Goal: Task Accomplishment & Management: Manage account settings

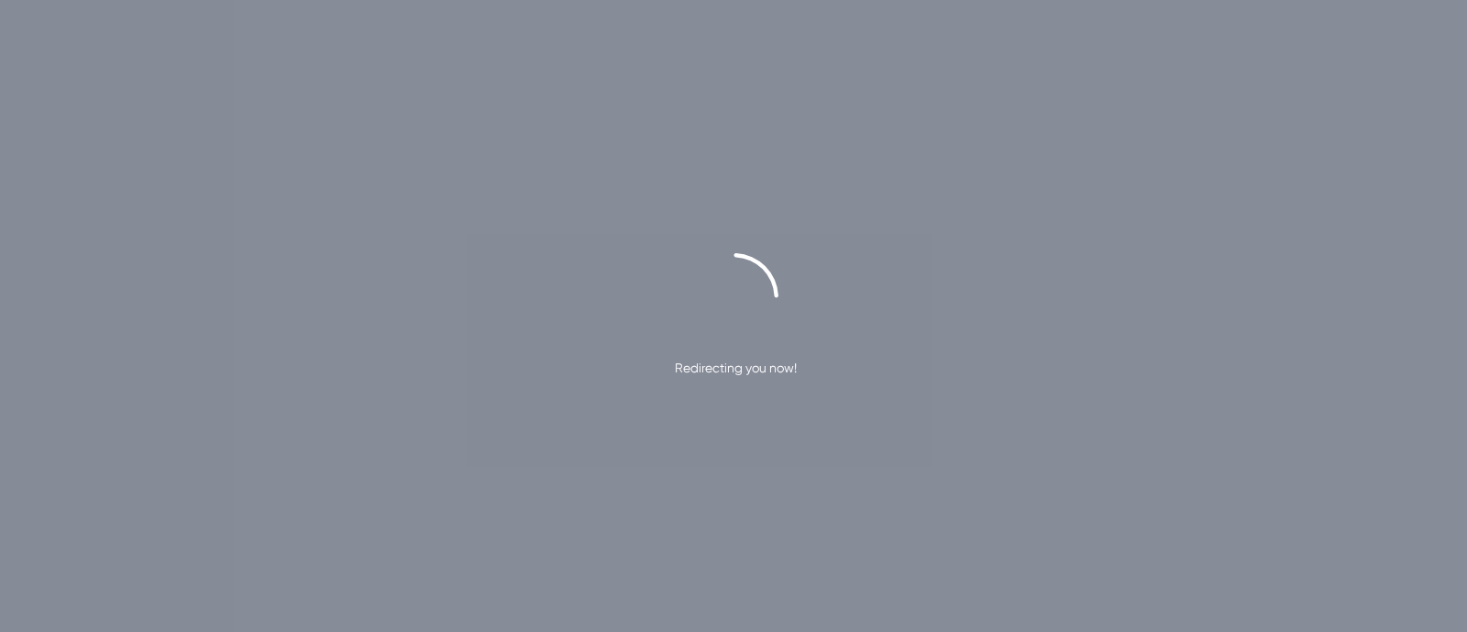
click at [465, 630] on div "Redirecting you now!" at bounding box center [733, 316] width 1467 height 632
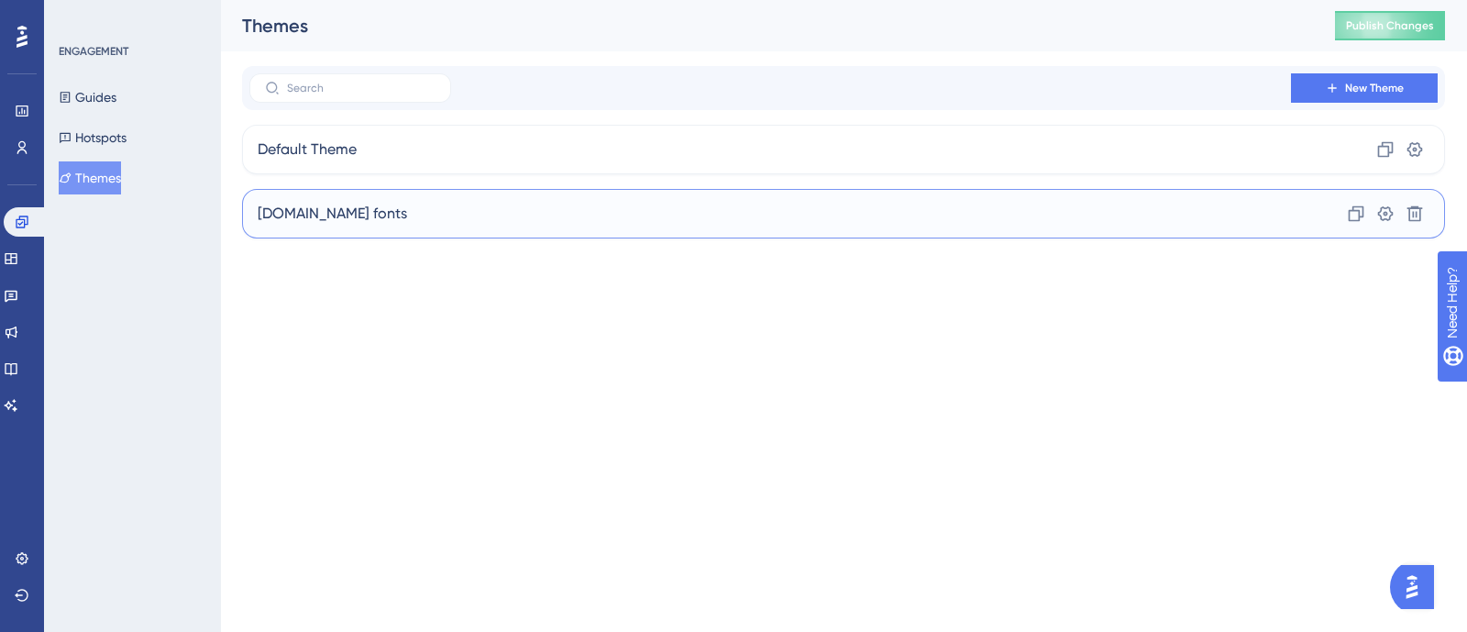
click at [785, 220] on div "royalcanin.com fonts Clone Settings Delete" at bounding box center [843, 214] width 1203 height 50
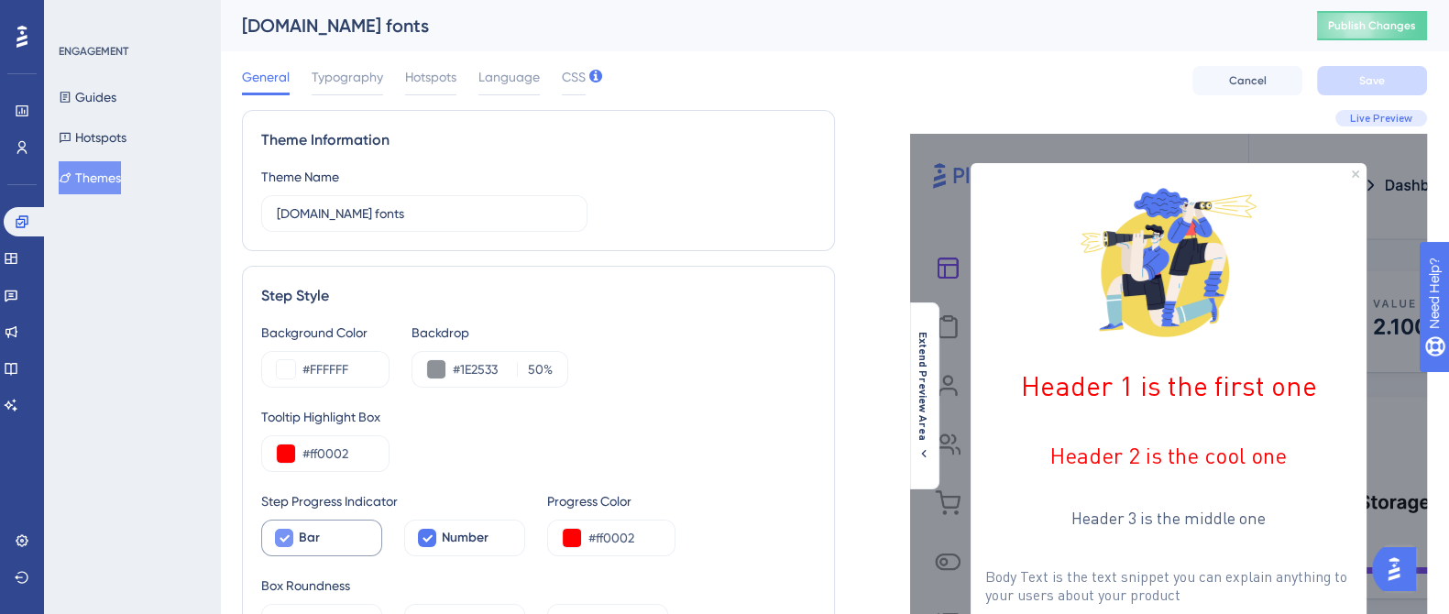
click at [280, 535] on icon at bounding box center [284, 538] width 11 height 15
checkbox input "false"
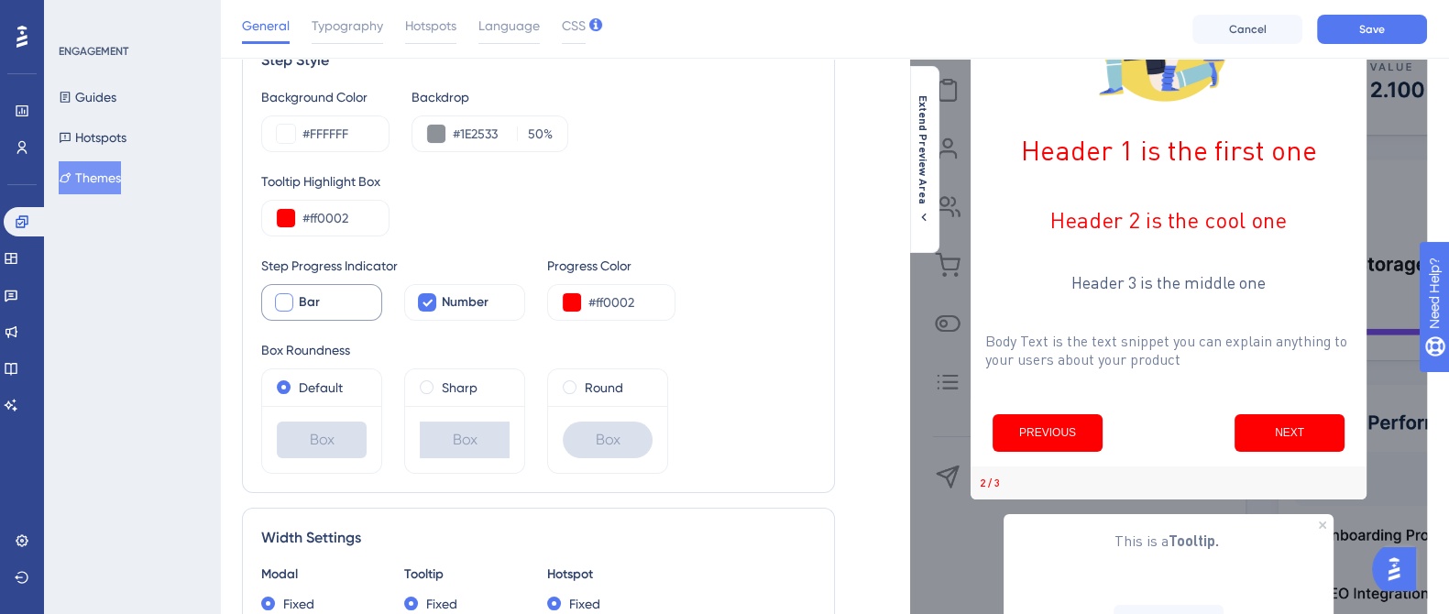
scroll to position [344, 0]
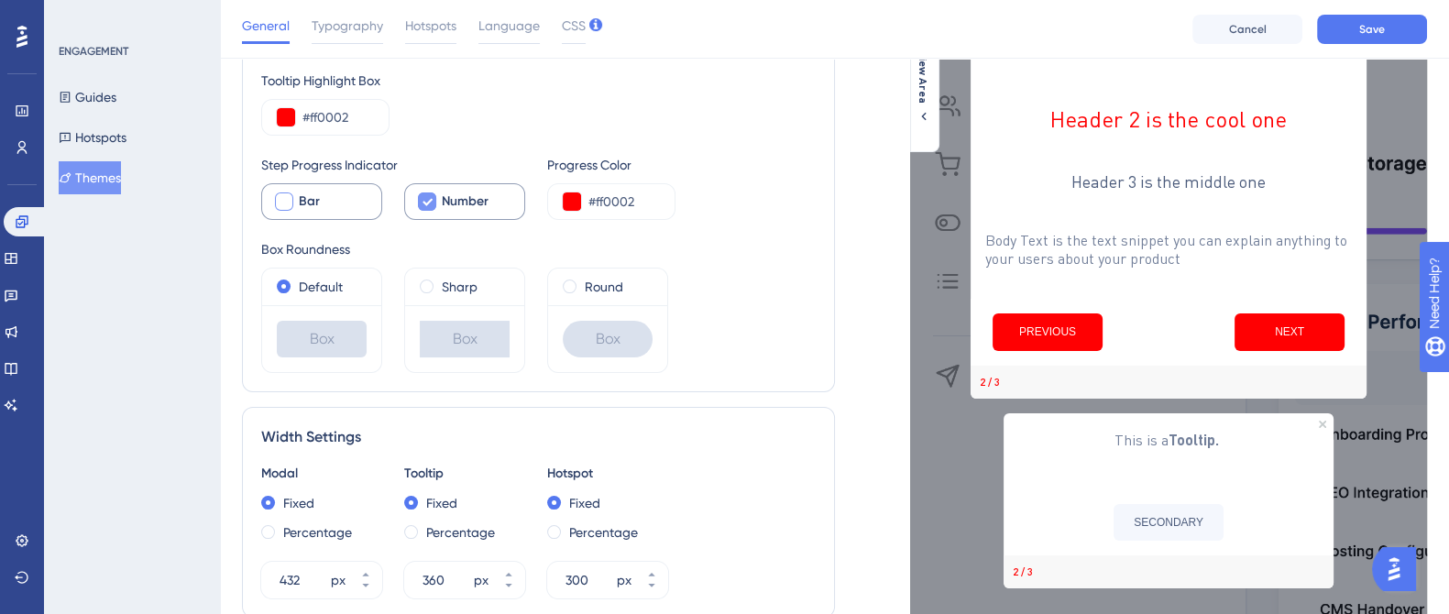
click at [426, 200] on icon at bounding box center [427, 201] width 11 height 15
checkbox input "false"
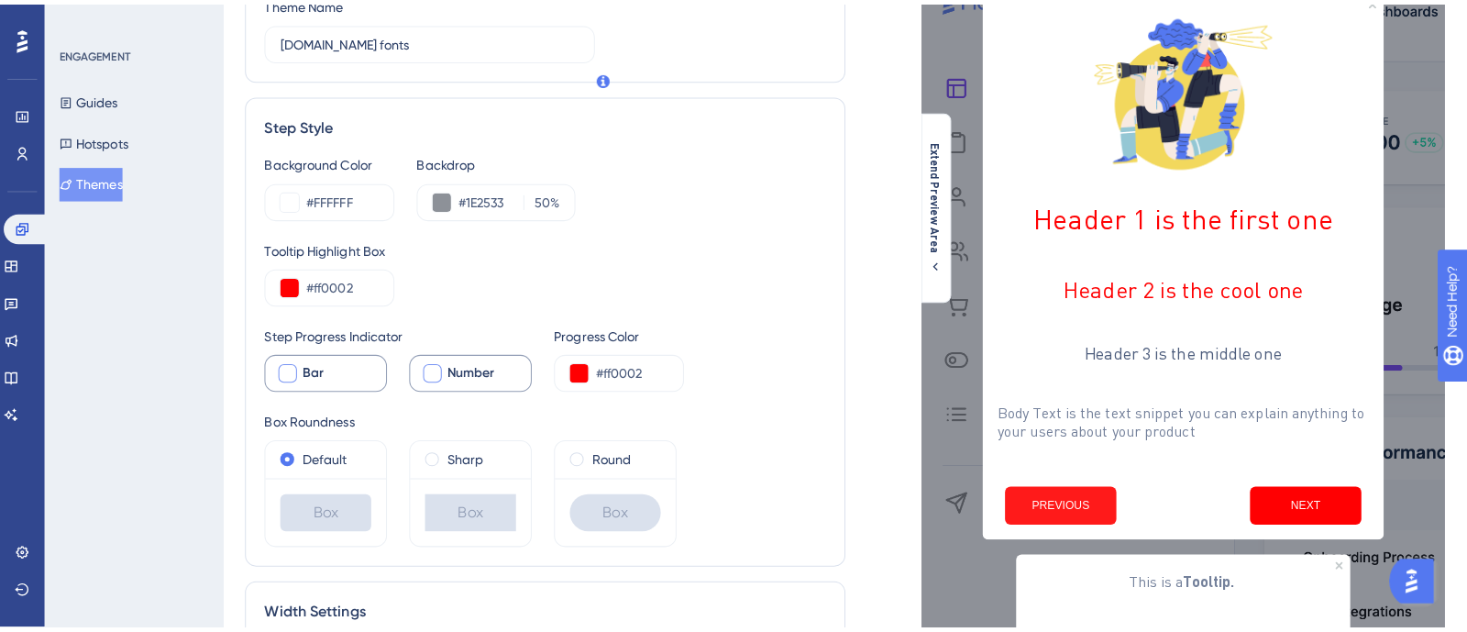
scroll to position [0, 0]
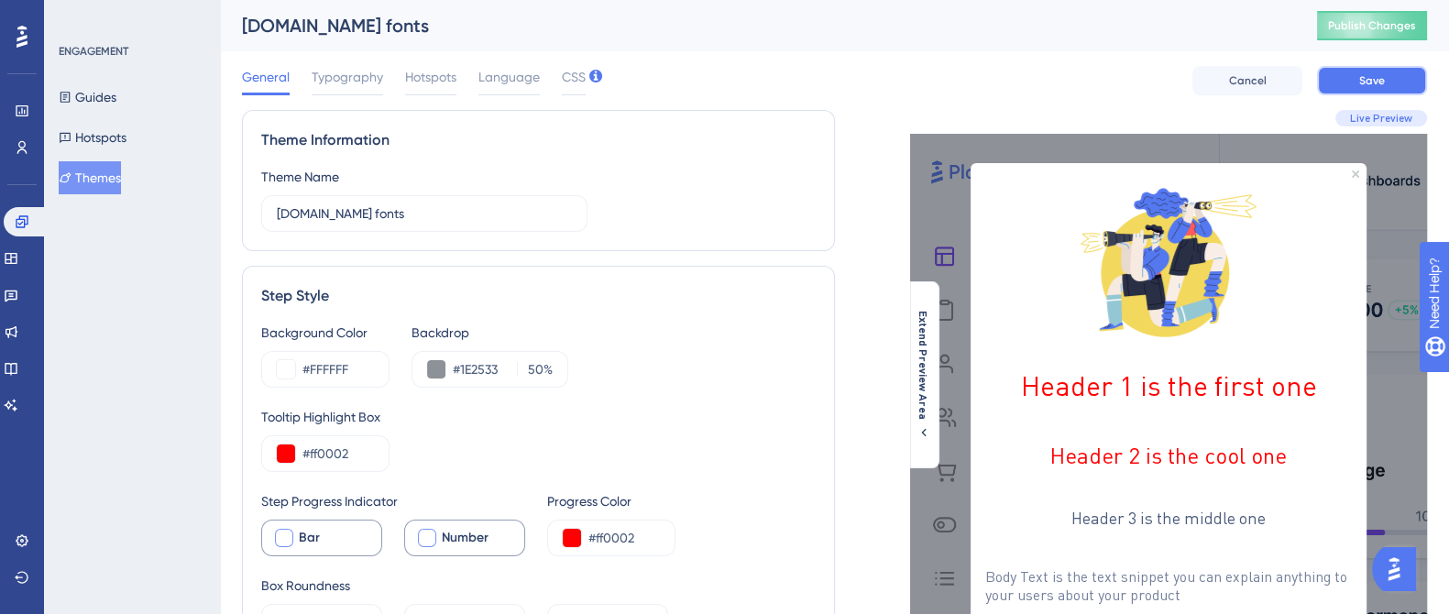
click at [1404, 83] on button "Save" at bounding box center [1372, 80] width 110 height 29
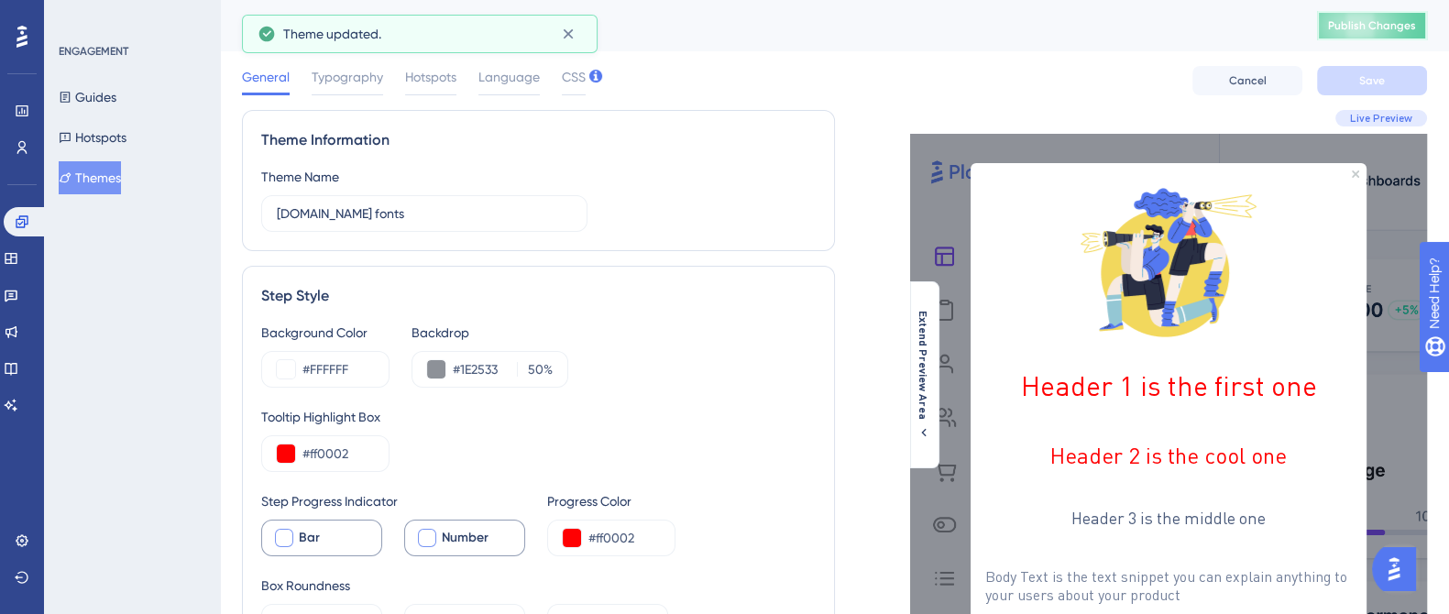
click at [1386, 31] on span "Publish Changes" at bounding box center [1372, 25] width 88 height 15
click at [23, 223] on icon at bounding box center [22, 222] width 15 height 15
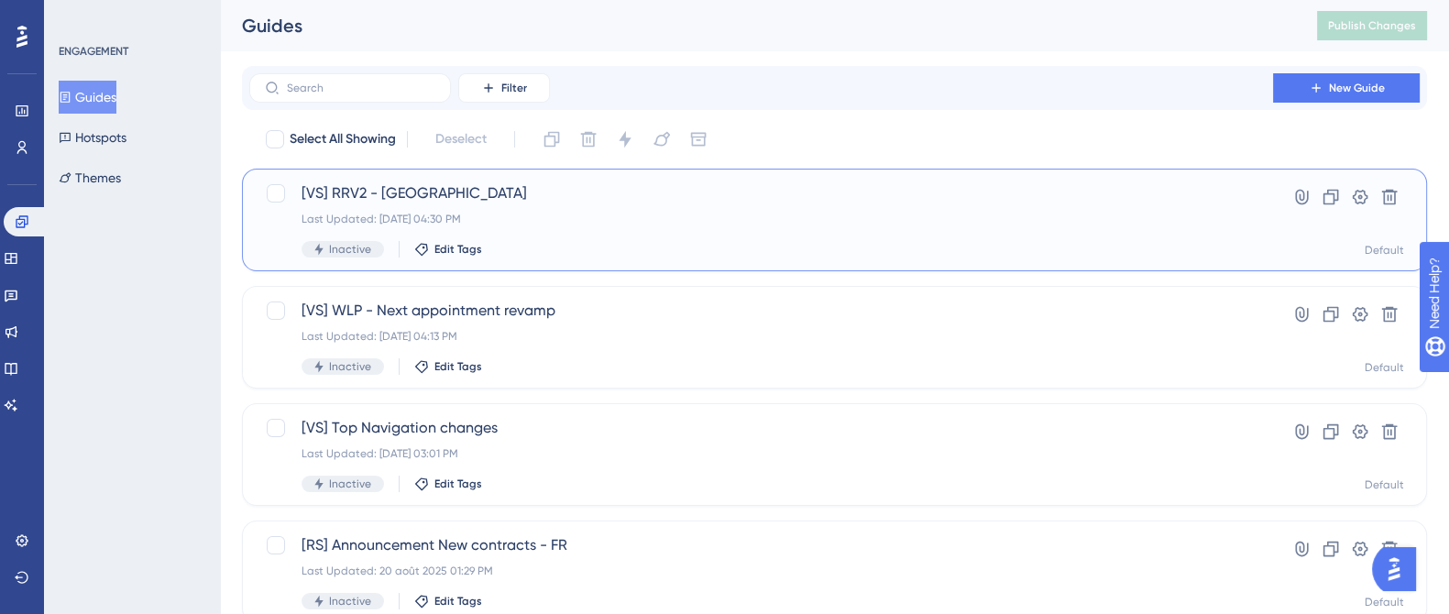
click at [508, 206] on div "[VS] RRV2 - USA Last Updated: 10 oct. 2025 04:30 PM Inactive Edit Tags" at bounding box center [761, 219] width 919 height 75
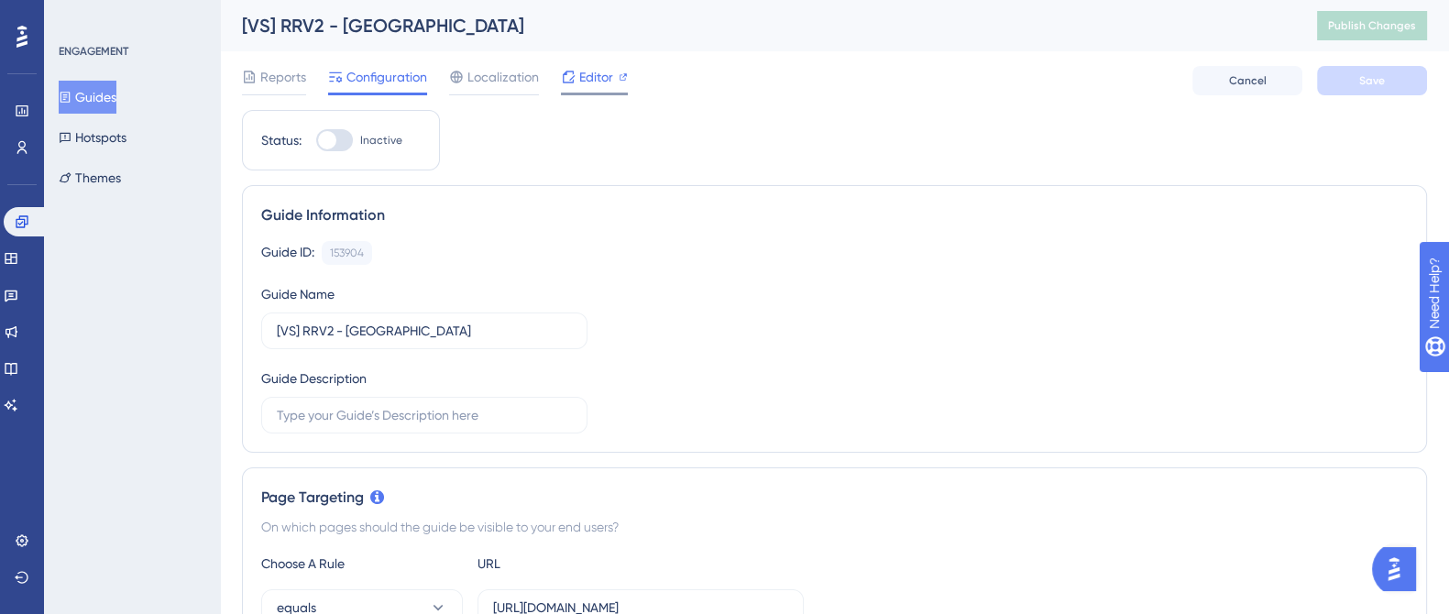
click at [585, 66] on span "Editor" at bounding box center [596, 77] width 34 height 22
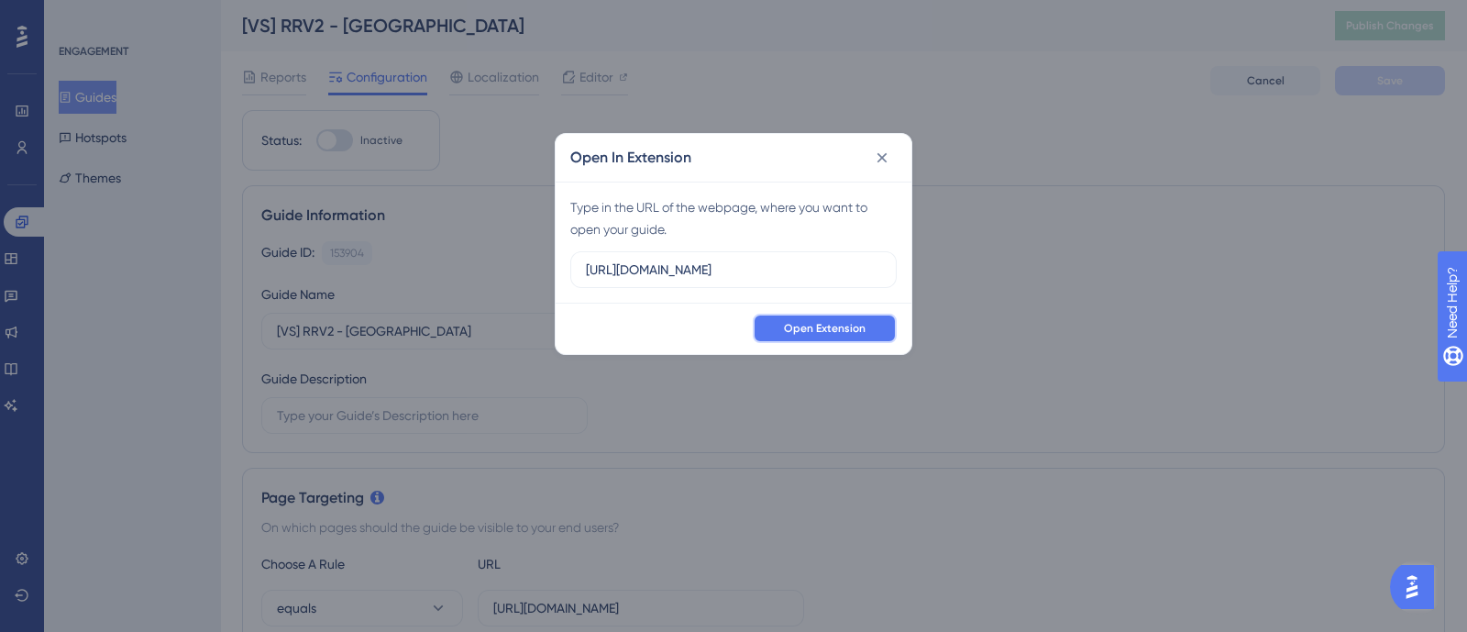
click at [798, 334] on span "Open Extension" at bounding box center [825, 328] width 82 height 15
